Goal: Obtain resource: Download file/media

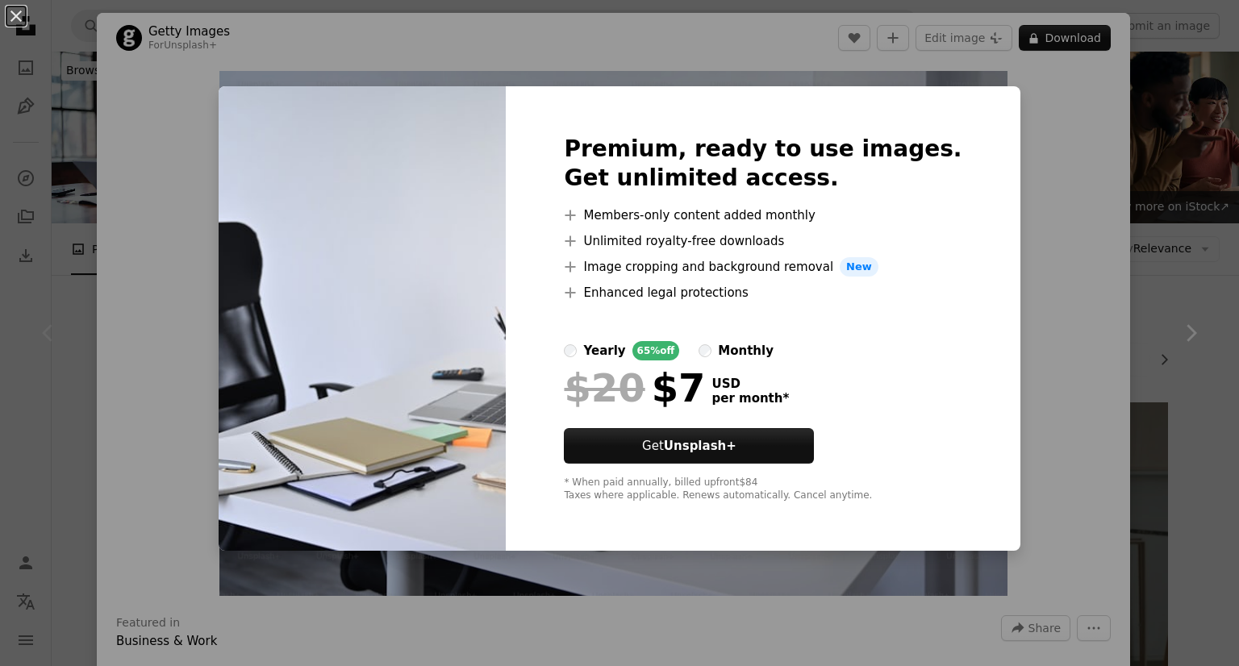
click at [481, 389] on img at bounding box center [362, 318] width 287 height 465
click at [1059, 185] on div "An X shape Premium, ready to use images. Get unlimited access. A plus sign Memb…" at bounding box center [619, 333] width 1239 height 666
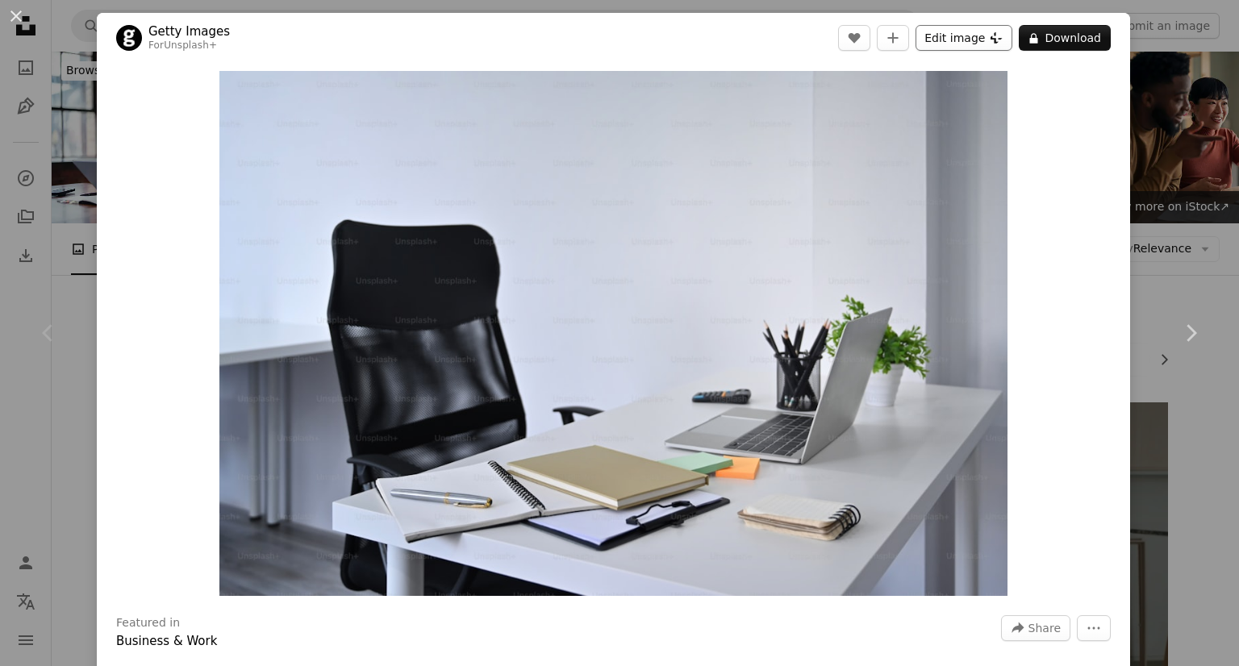
click at [991, 40] on icon at bounding box center [997, 37] width 12 height 11
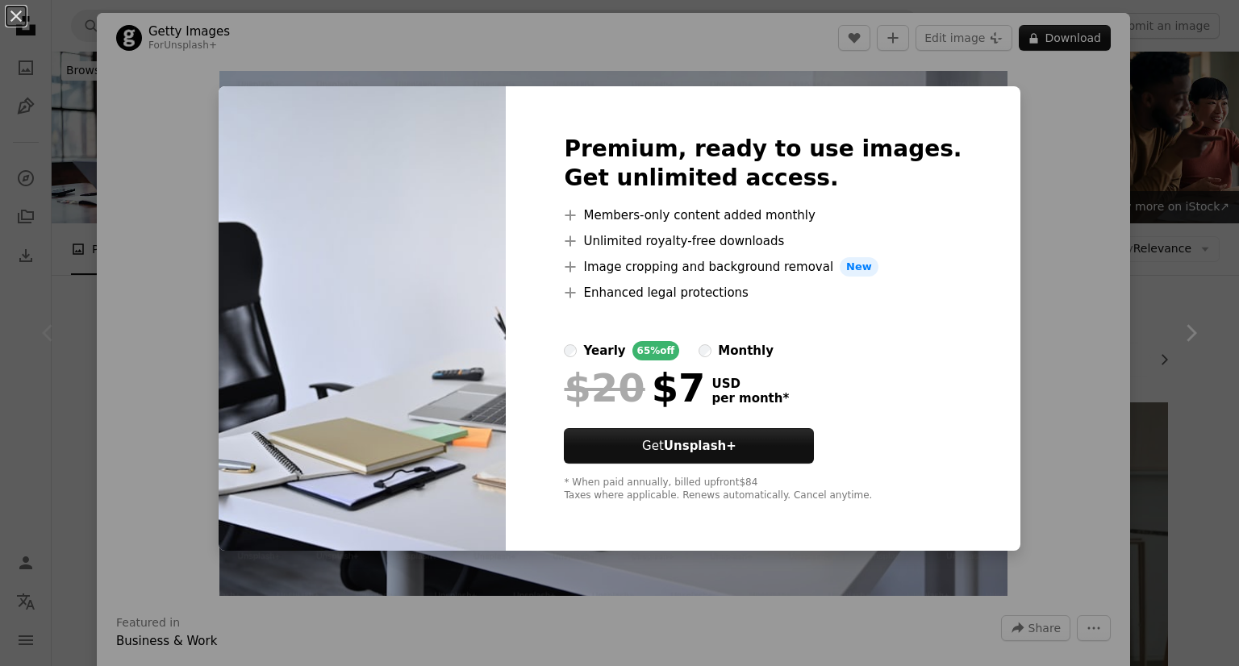
click at [770, 35] on div "An X shape Premium, ready to use images. Get unlimited access. A plus sign Memb…" at bounding box center [619, 333] width 1239 height 666
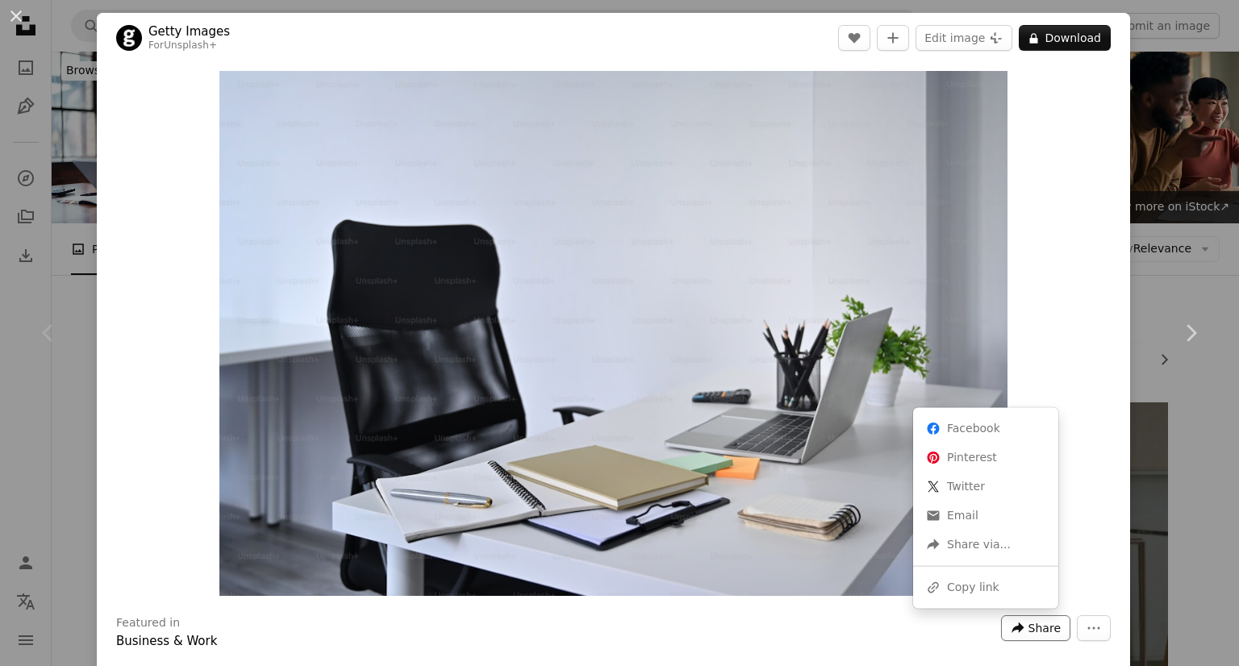
click at [1016, 628] on icon "A forward-right arrow" at bounding box center [1018, 628] width 15 height 15
click at [959, 516] on link "An envelope Email" at bounding box center [986, 516] width 132 height 29
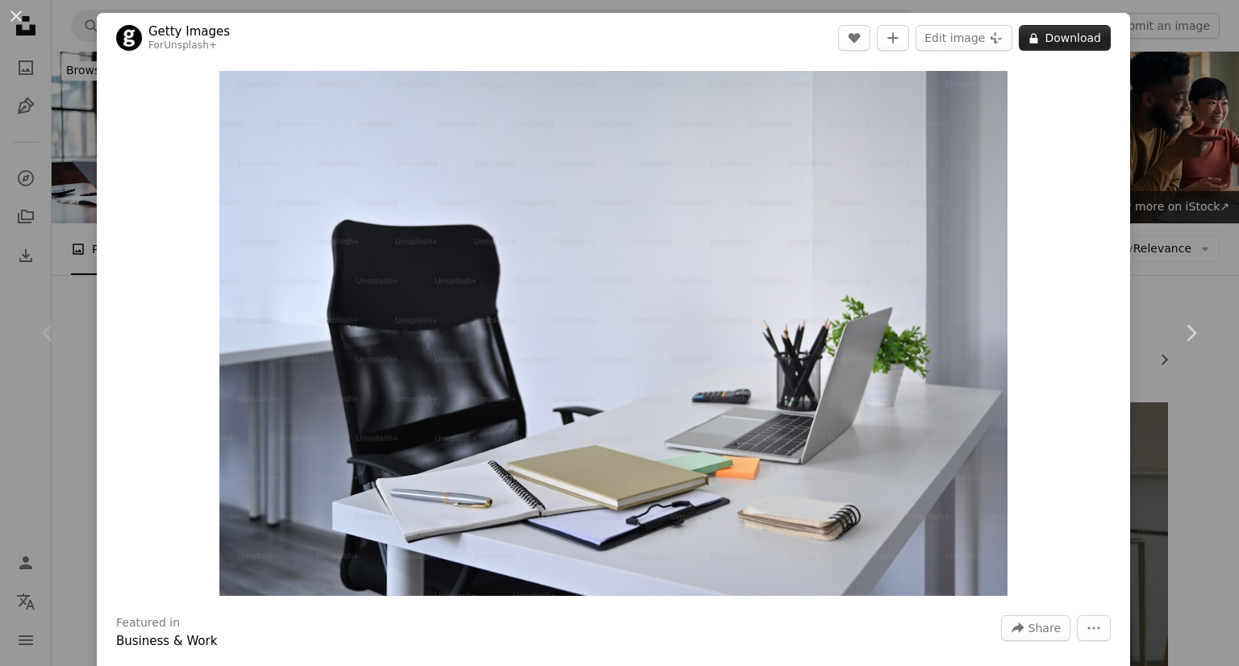
click at [1055, 36] on button "A lock Download" at bounding box center [1065, 38] width 92 height 26
